Goal: Information Seeking & Learning: Learn about a topic

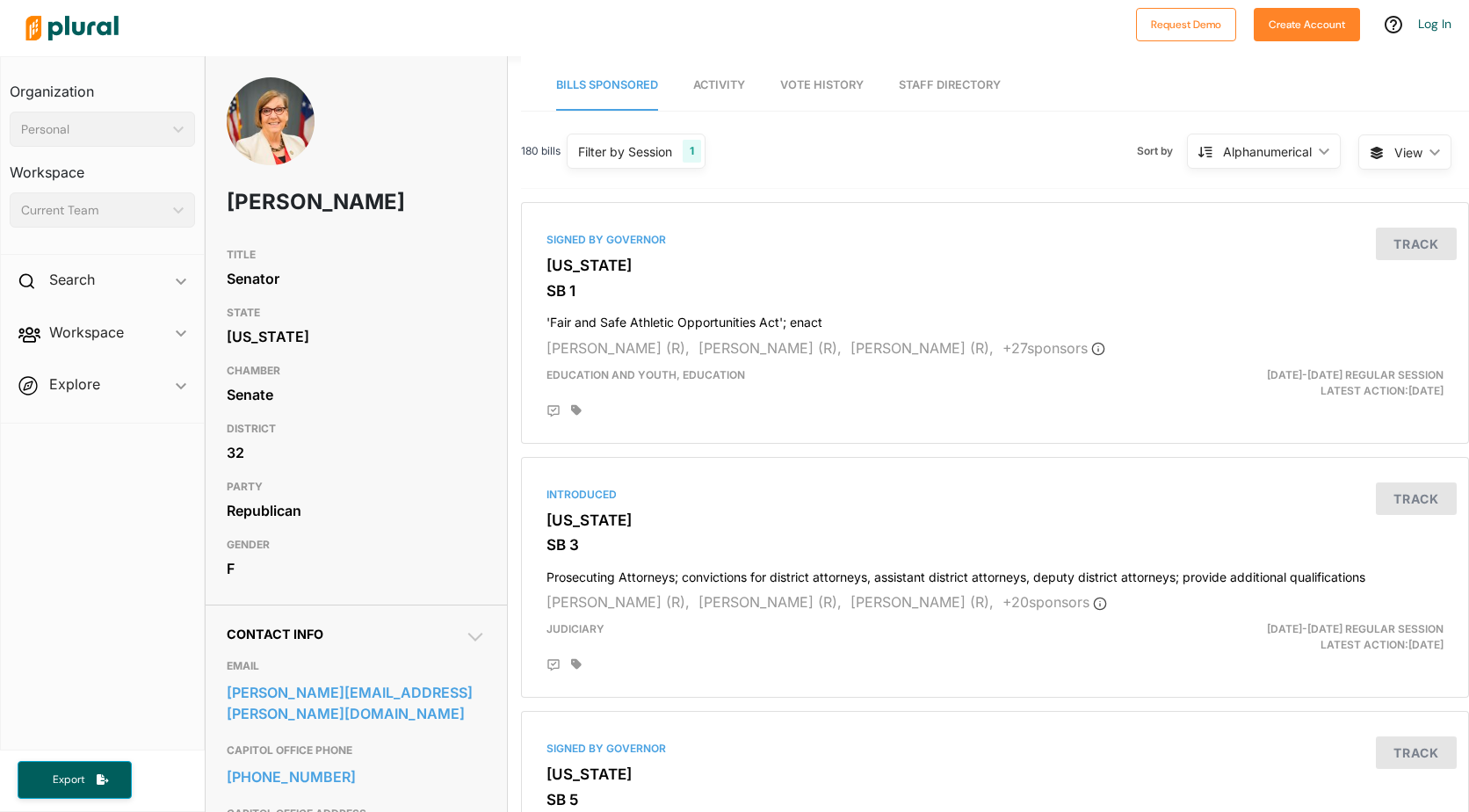
click at [823, 82] on span "Vote History" at bounding box center [822, 85] width 83 height 14
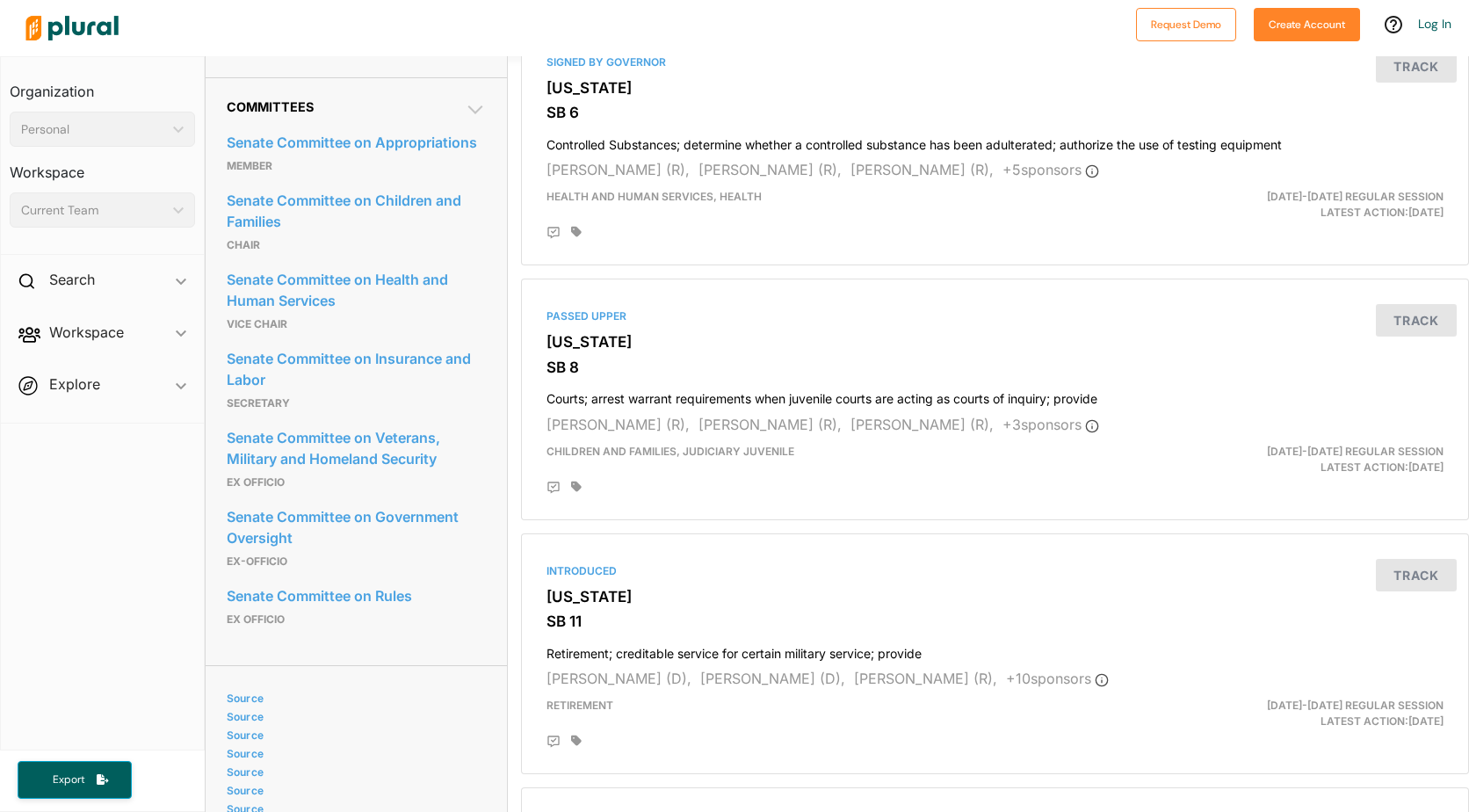
scroll to position [967, 0]
